Goal: Book appointment/travel/reservation

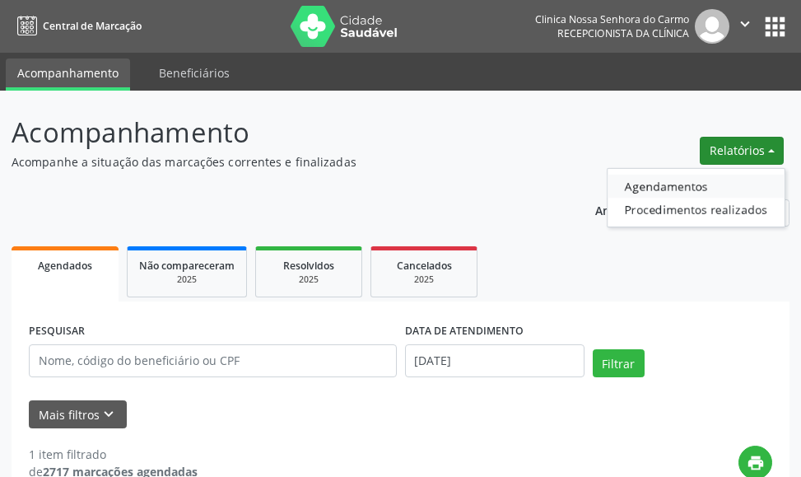
click at [669, 181] on link "Agendamentos" at bounding box center [696, 186] width 177 height 23
select select "7"
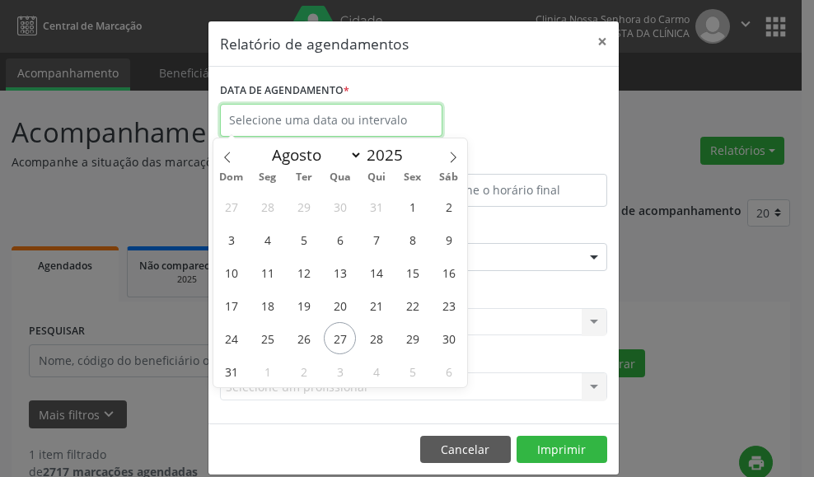
click at [393, 119] on input "text" at bounding box center [331, 120] width 222 height 33
click at [269, 243] on span "4" at bounding box center [267, 239] width 32 height 32
type input "[DATE]"
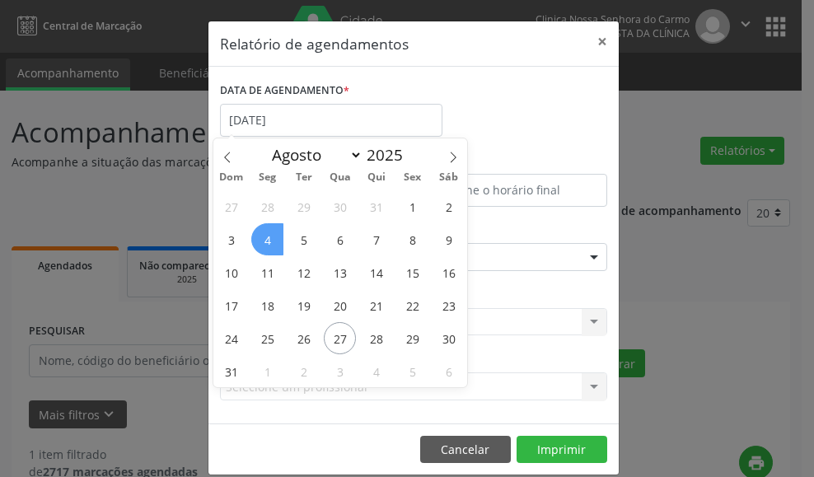
click at [269, 236] on span "4" at bounding box center [267, 239] width 32 height 32
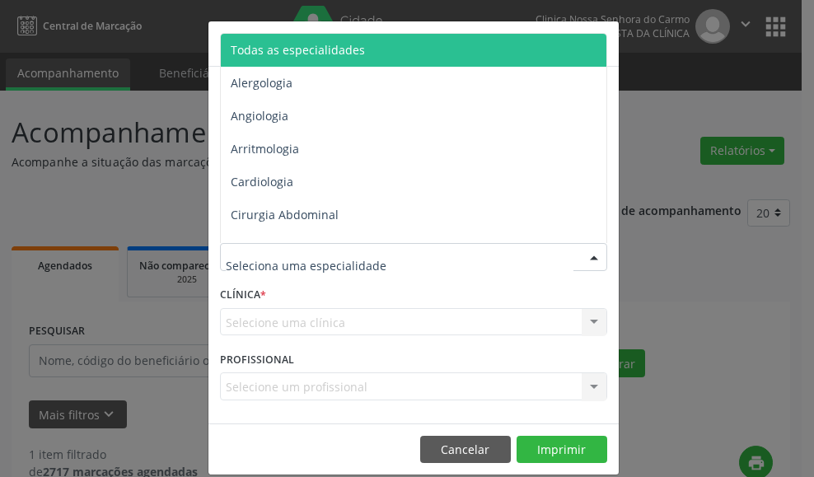
click at [584, 257] on div at bounding box center [593, 258] width 25 height 28
click at [343, 52] on span "Todas as especialidades" at bounding box center [298, 50] width 134 height 16
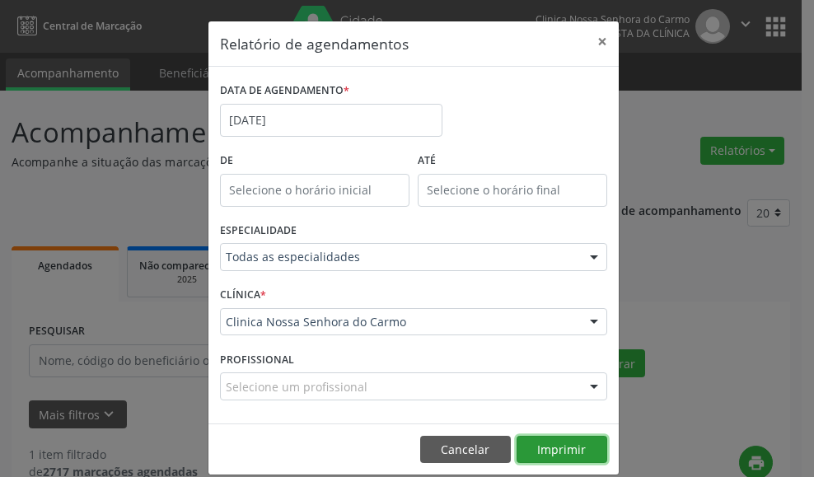
click at [553, 453] on button "Imprimir" at bounding box center [561, 450] width 91 height 28
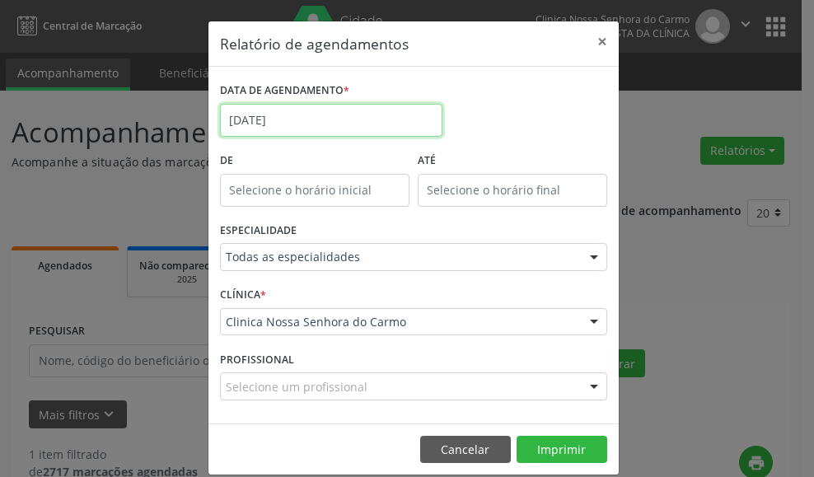
click at [229, 122] on input "[DATE]" at bounding box center [331, 120] width 222 height 33
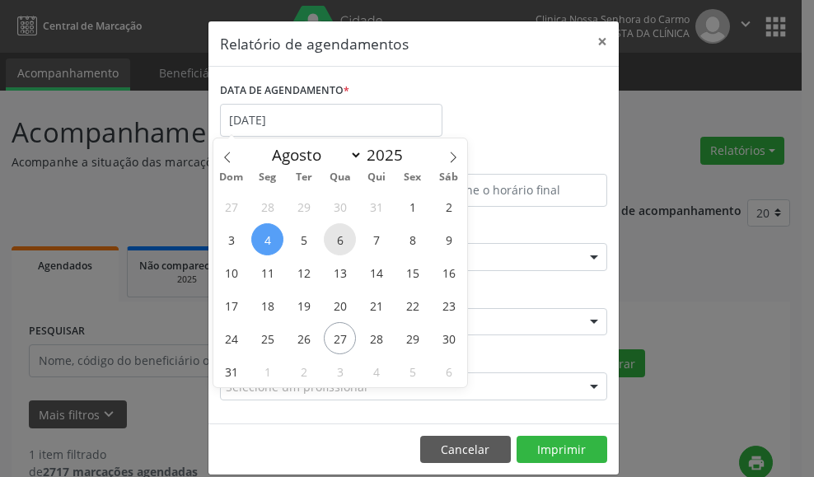
click at [342, 240] on span "6" at bounding box center [340, 239] width 32 height 32
type input "[DATE]"
click at [338, 240] on span "6" at bounding box center [340, 239] width 32 height 32
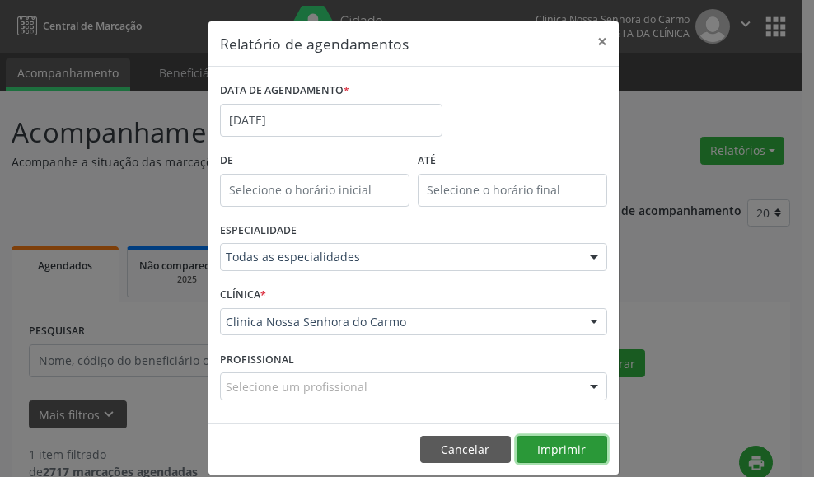
click at [559, 446] on button "Imprimir" at bounding box center [561, 450] width 91 height 28
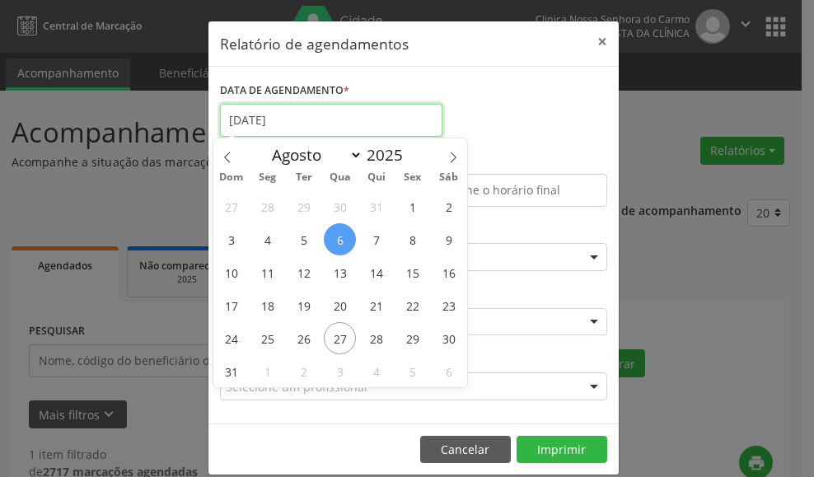
click at [233, 124] on input "[DATE]" at bounding box center [331, 120] width 222 height 33
click at [270, 273] on span "11" at bounding box center [267, 272] width 32 height 32
type input "[DATE]"
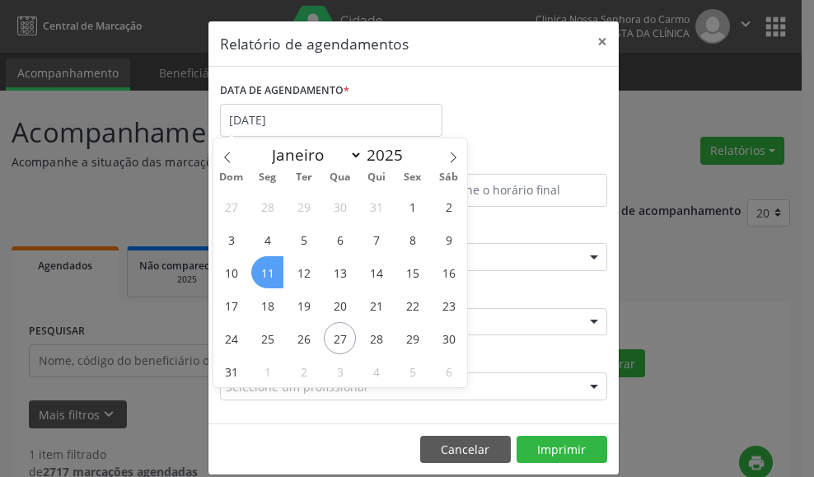
click at [269, 272] on span "11" at bounding box center [267, 272] width 32 height 32
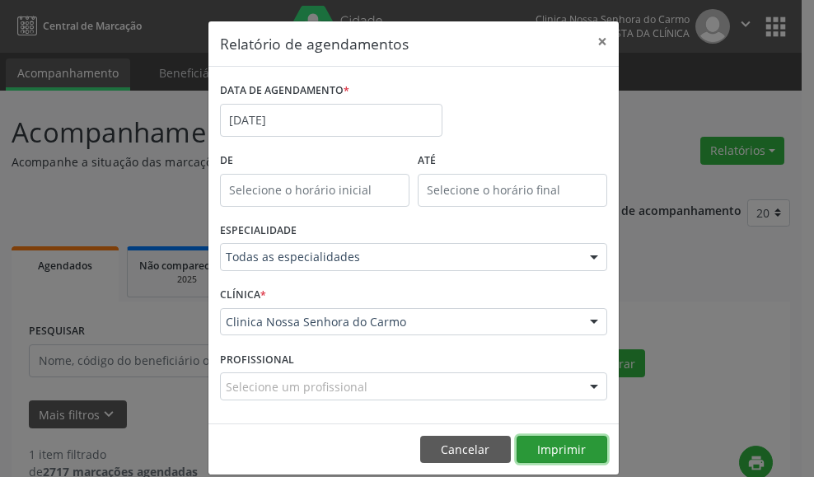
click at [573, 446] on button "Imprimir" at bounding box center [561, 450] width 91 height 28
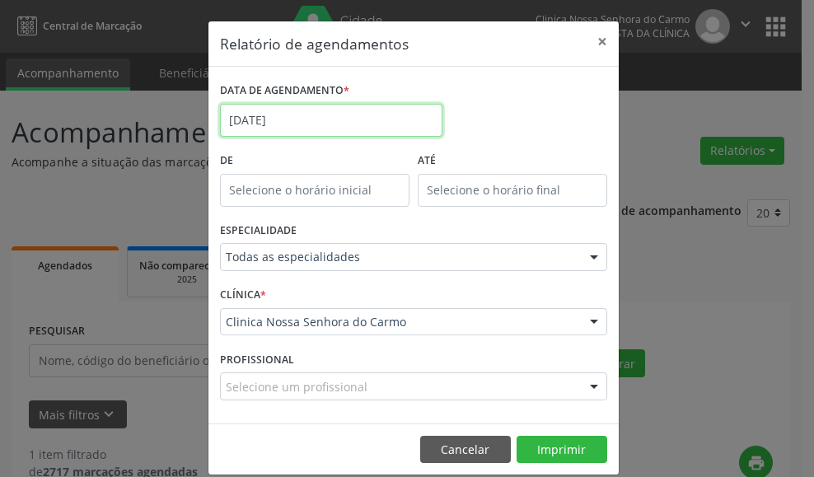
click at [234, 124] on input "[DATE]" at bounding box center [331, 120] width 222 height 33
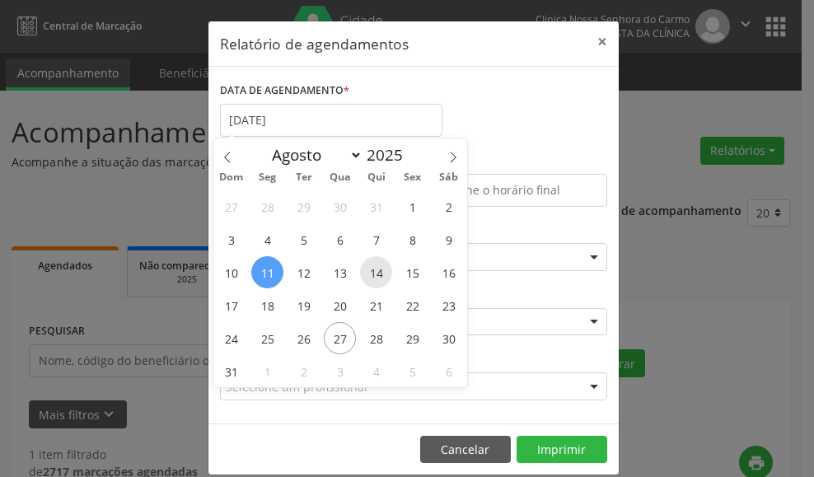
click at [374, 279] on span "14" at bounding box center [376, 272] width 32 height 32
type input "[DATE]"
click at [374, 279] on span "14" at bounding box center [376, 272] width 32 height 32
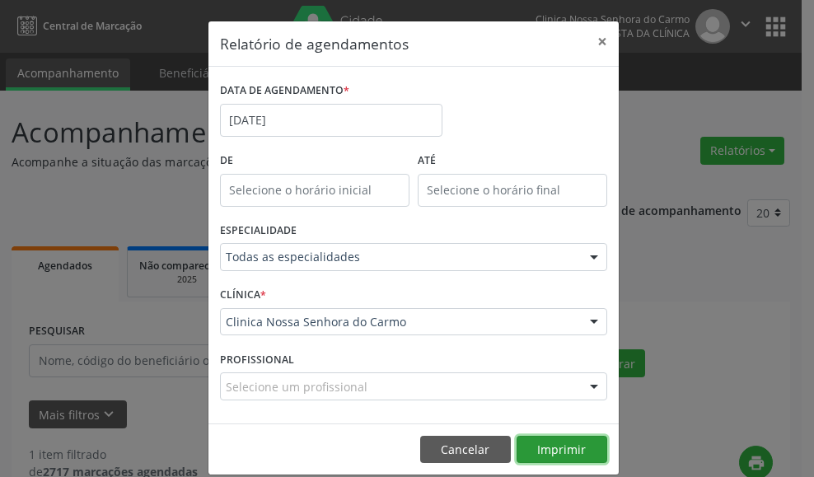
click at [563, 454] on button "Imprimir" at bounding box center [561, 450] width 91 height 28
